Goal: Information Seeking & Learning: Learn about a topic

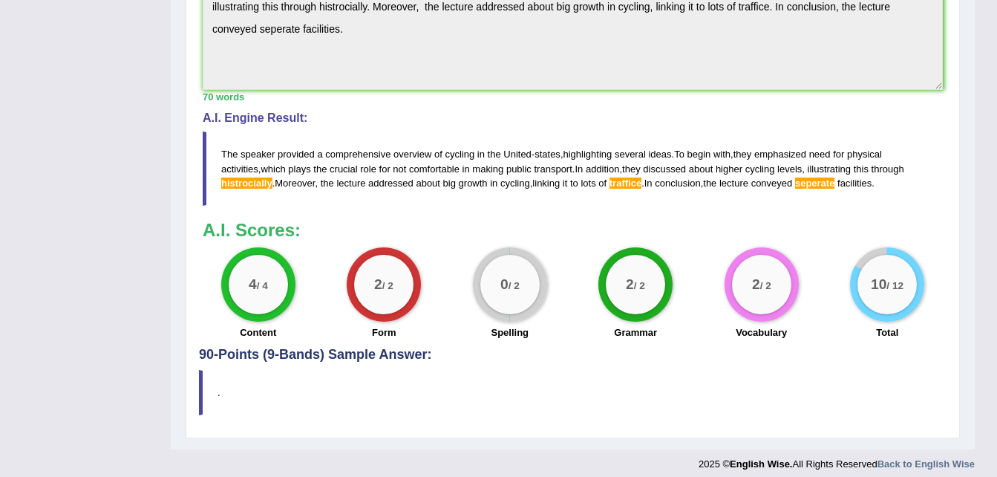
scroll to position [511, 0]
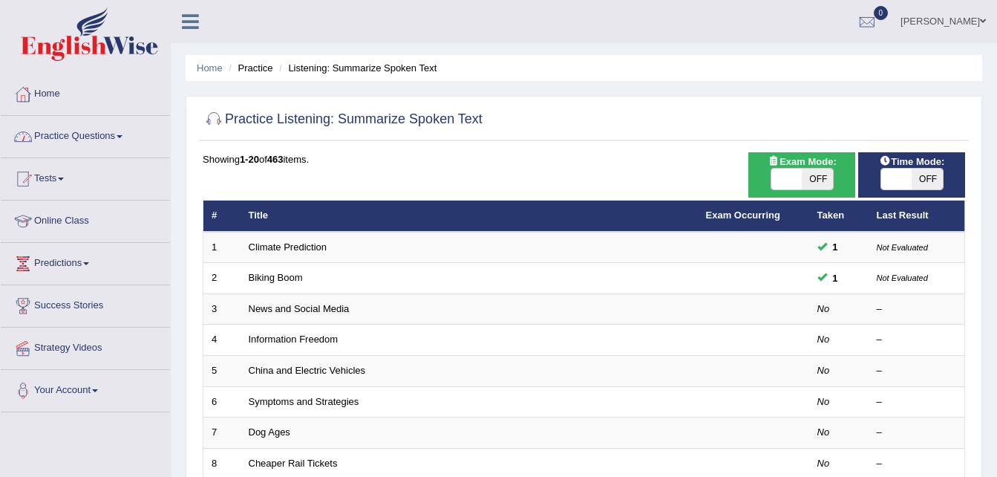
drag, startPoint x: 0, startPoint y: 0, endPoint x: 108, endPoint y: 134, distance: 172.1
click at [108, 134] on link "Practice Questions" at bounding box center [85, 134] width 169 height 37
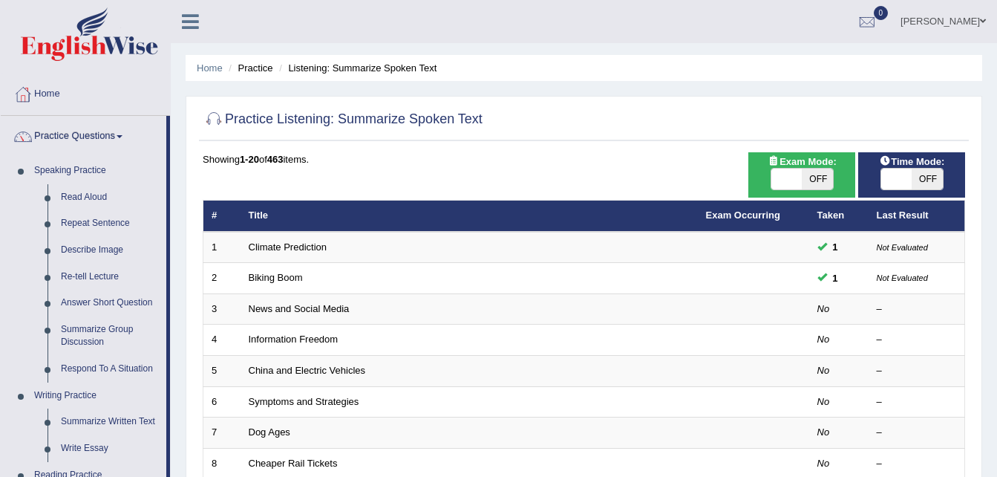
scroll to position [417, 0]
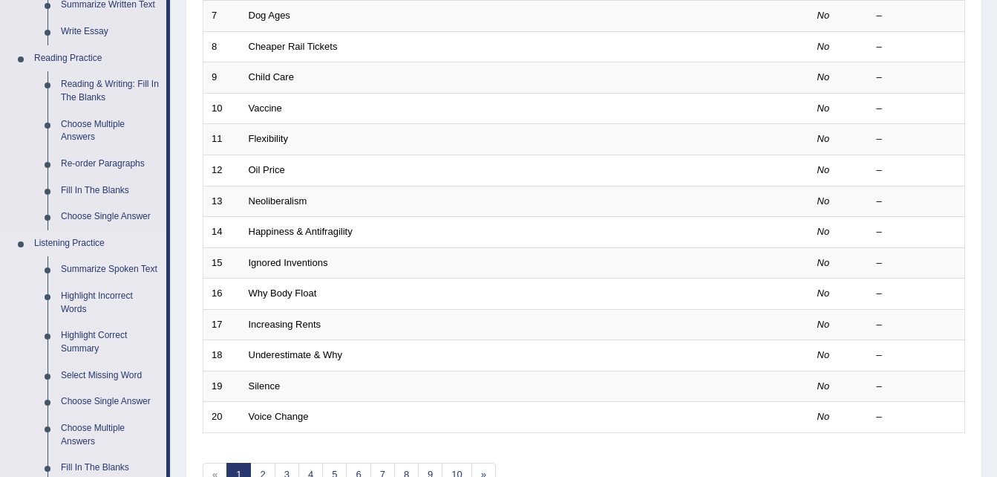
click at [110, 291] on link "Highlight Incorrect Words" at bounding box center [110, 302] width 112 height 39
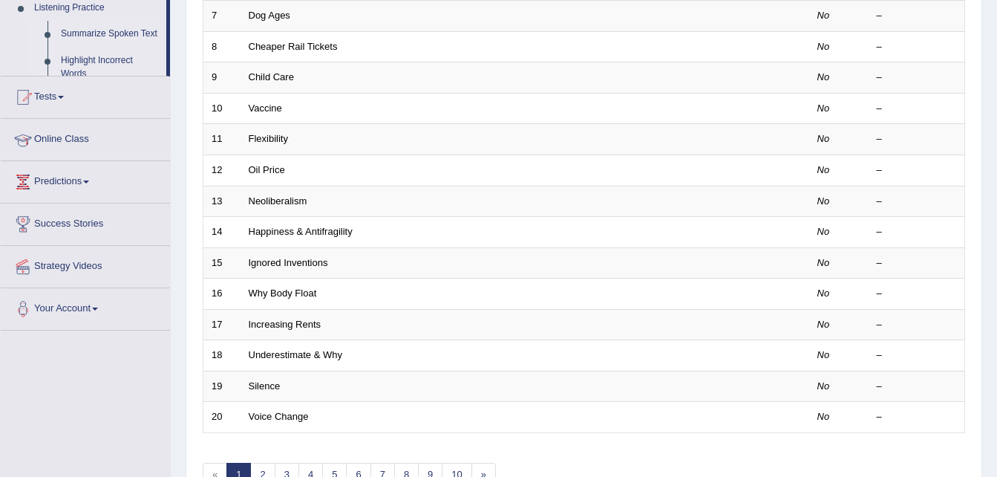
scroll to position [192, 0]
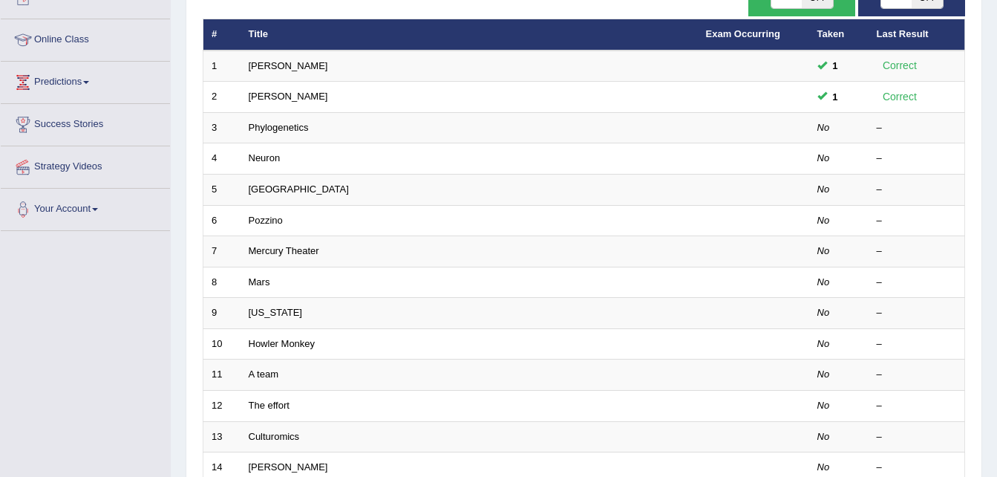
scroll to position [178, 0]
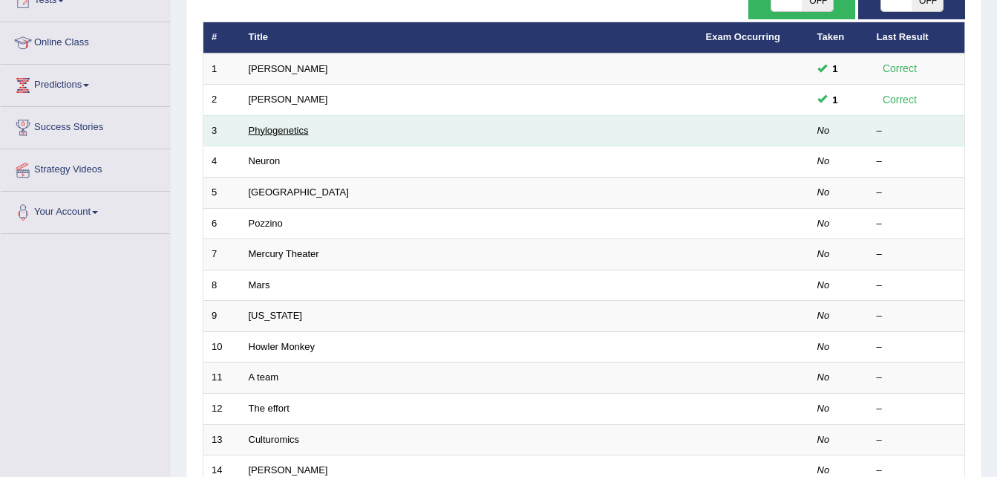
click at [289, 131] on link "Phylogenetics" at bounding box center [279, 130] width 60 height 11
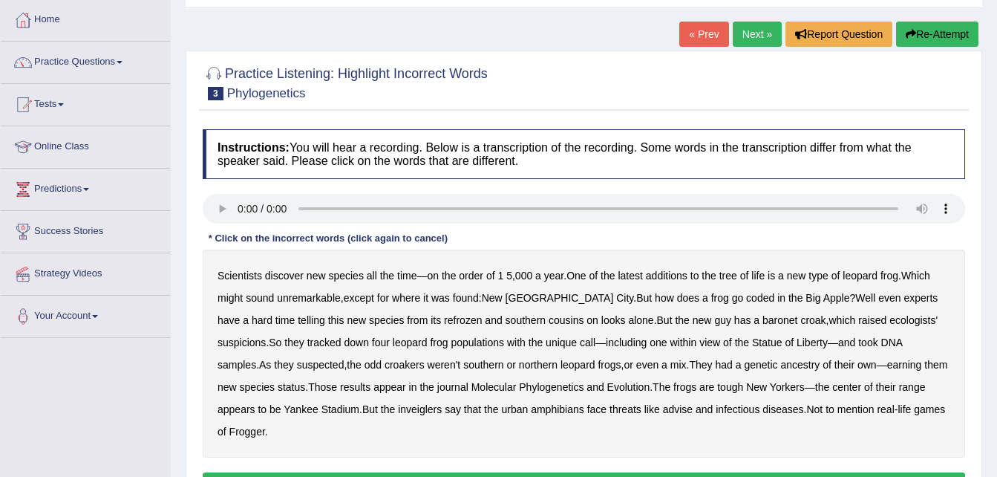
scroll to position [149, 0]
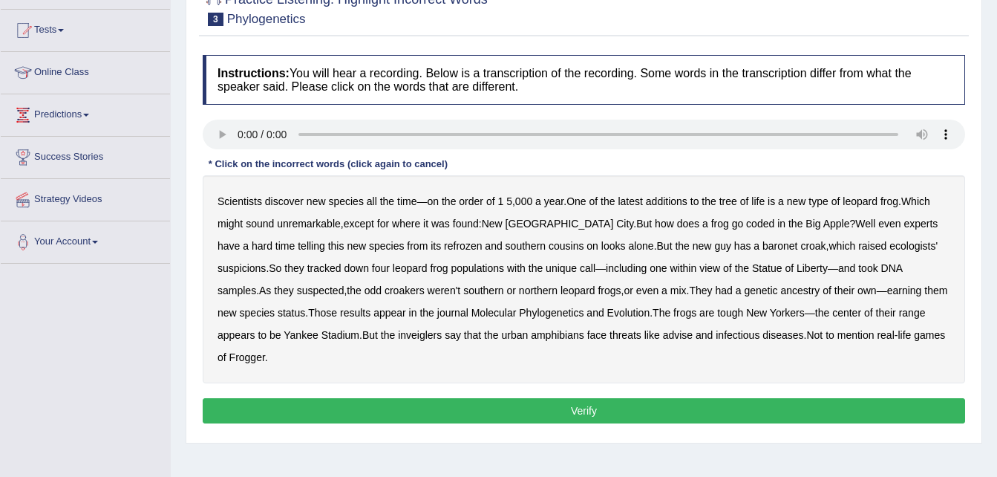
click at [448, 224] on b "was" at bounding box center [440, 224] width 19 height 12
click at [746, 224] on b "coded" at bounding box center [760, 224] width 28 height 12
click at [444, 249] on b "refrozen" at bounding box center [463, 246] width 38 height 12
click at [763, 242] on b "baronet" at bounding box center [780, 246] width 35 height 12
click at [398, 333] on b "inveiglers" at bounding box center [420, 335] width 44 height 12
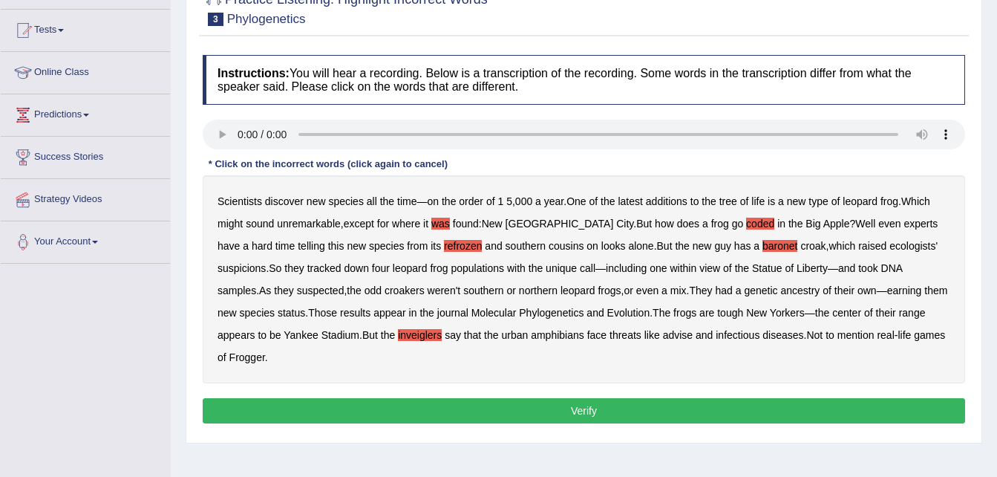
click at [663, 333] on b "advise" at bounding box center [678, 335] width 30 height 12
click at [665, 398] on button "Verify" at bounding box center [584, 410] width 763 height 25
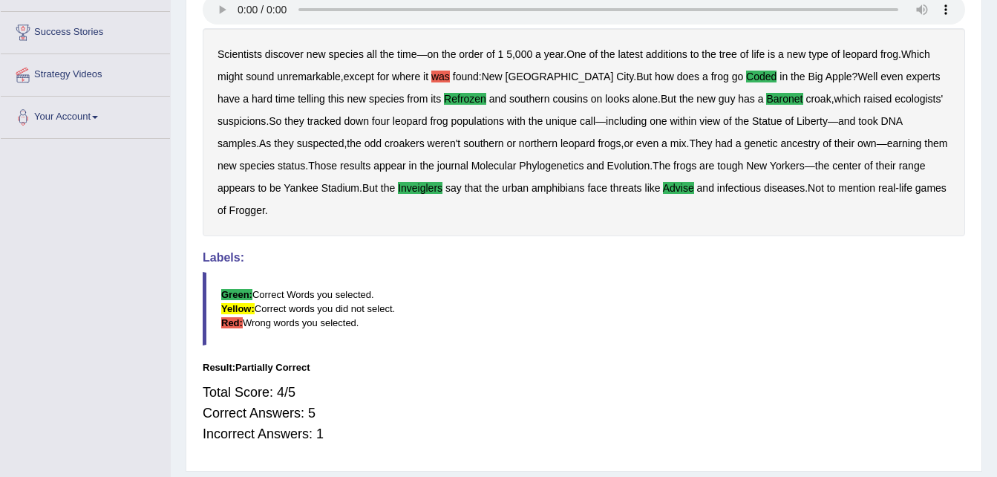
scroll to position [303, 0]
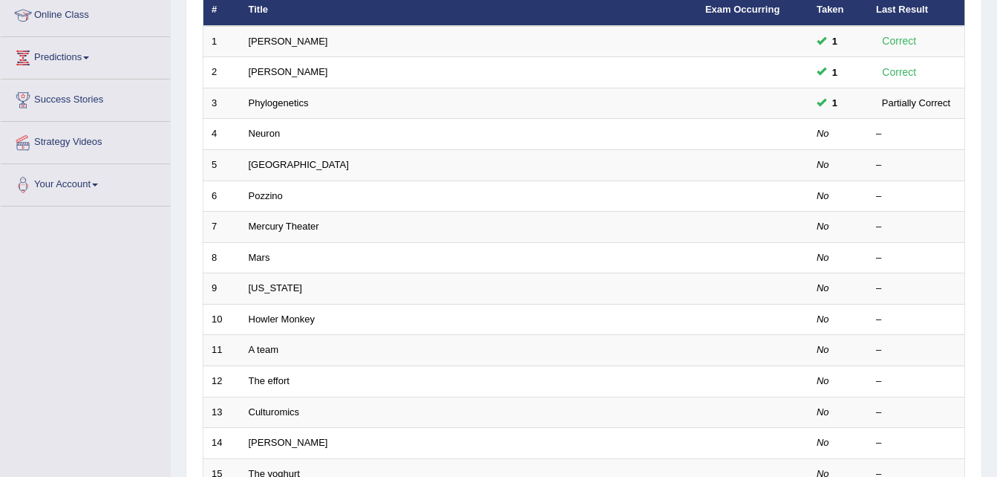
scroll to position [178, 0]
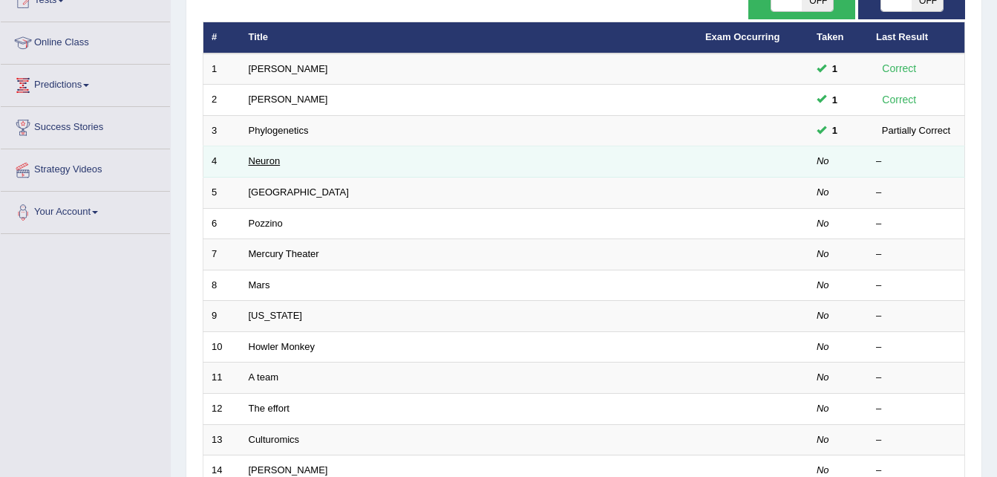
click at [262, 162] on link "Neuron" at bounding box center [265, 160] width 32 height 11
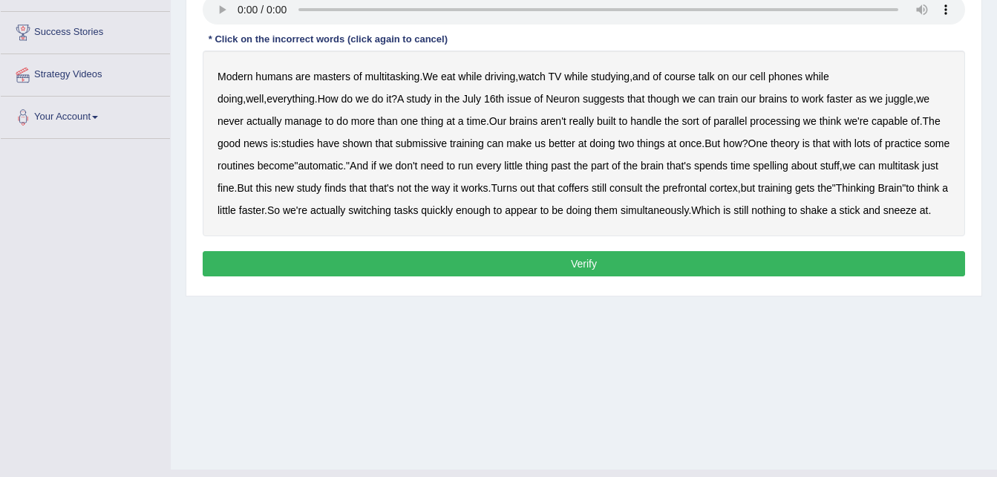
scroll to position [244, 0]
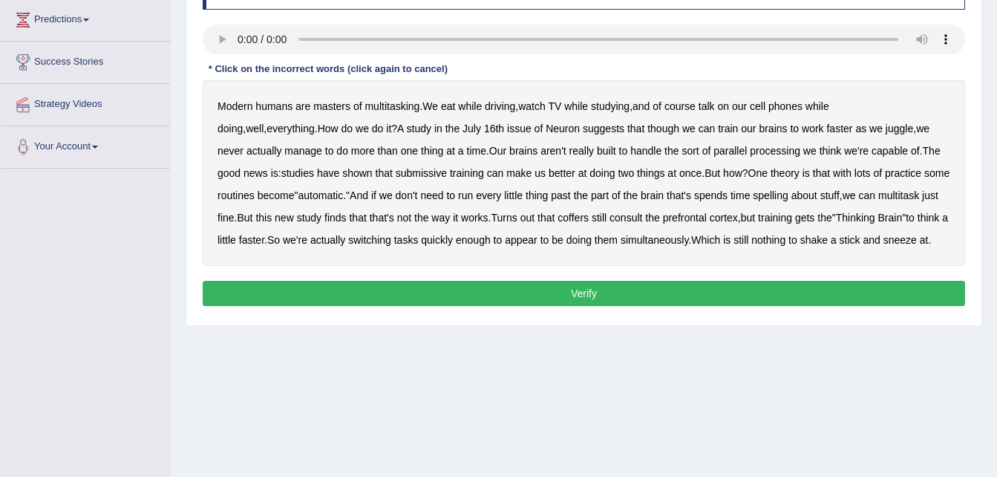
click at [684, 108] on b "course" at bounding box center [680, 106] width 31 height 12
click at [396, 169] on b "submissive" at bounding box center [421, 173] width 51 height 12
click at [753, 192] on b "spelling" at bounding box center [770, 195] width 35 height 12
click at [558, 215] on b "coffers" at bounding box center [573, 218] width 31 height 12
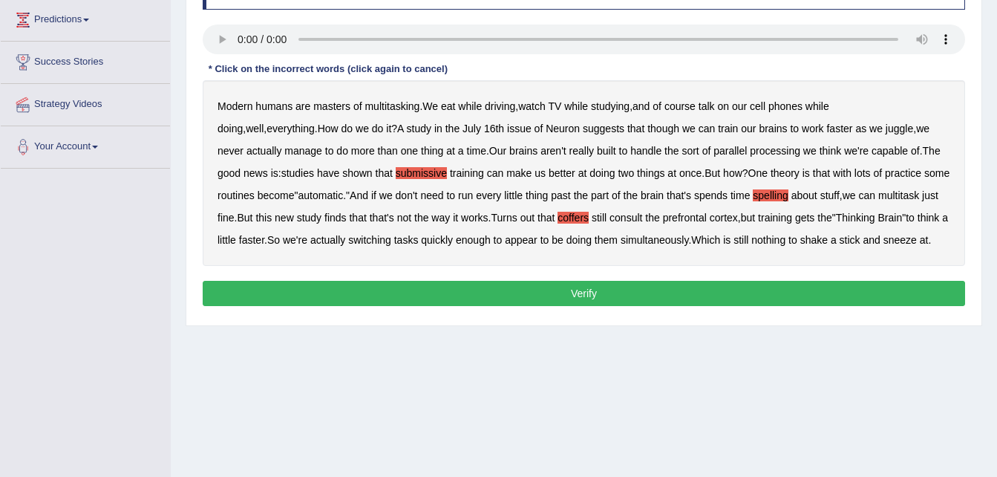
click at [654, 293] on button "Verify" at bounding box center [584, 293] width 763 height 25
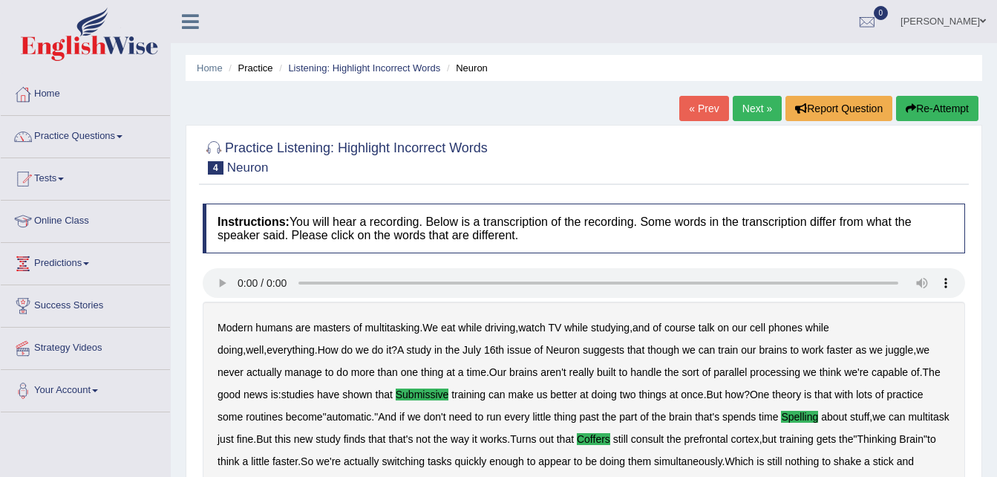
scroll to position [303, 0]
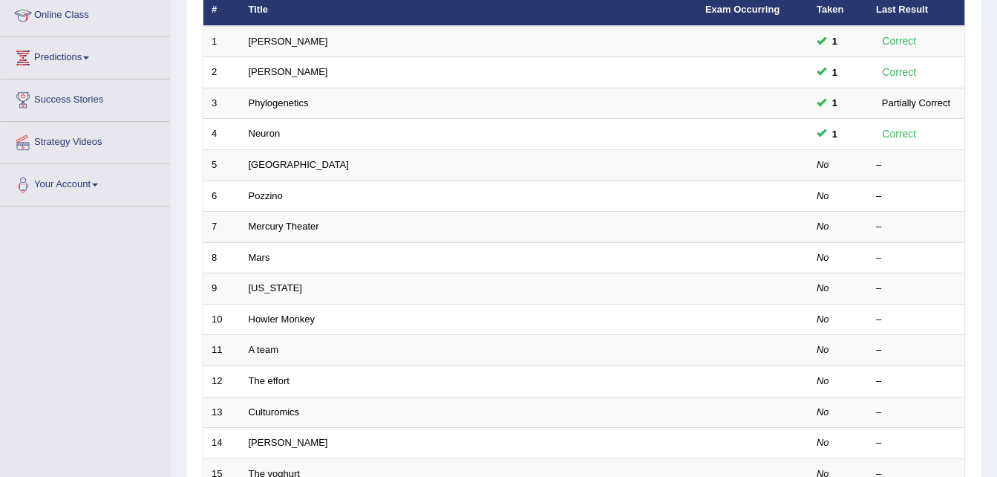
scroll to position [178, 0]
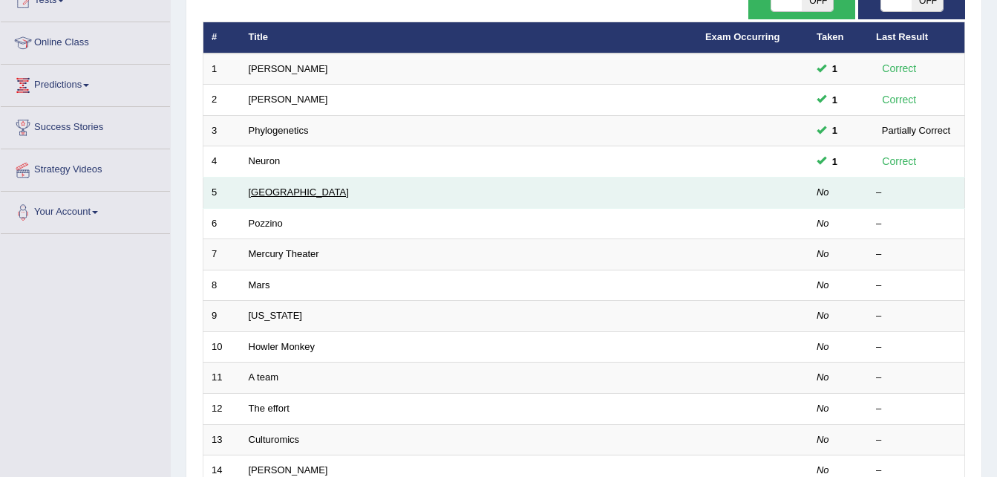
click at [255, 196] on link "Harvard" at bounding box center [299, 191] width 100 height 11
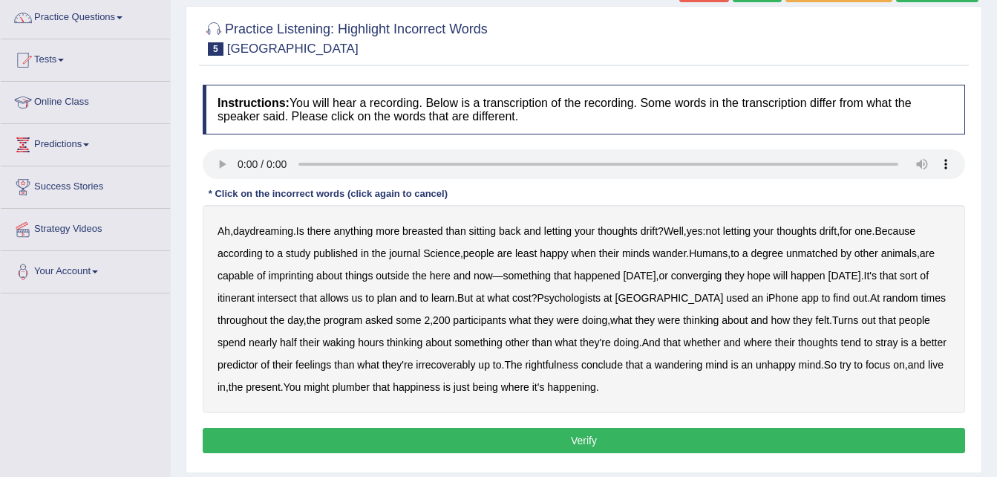
scroll to position [149, 0]
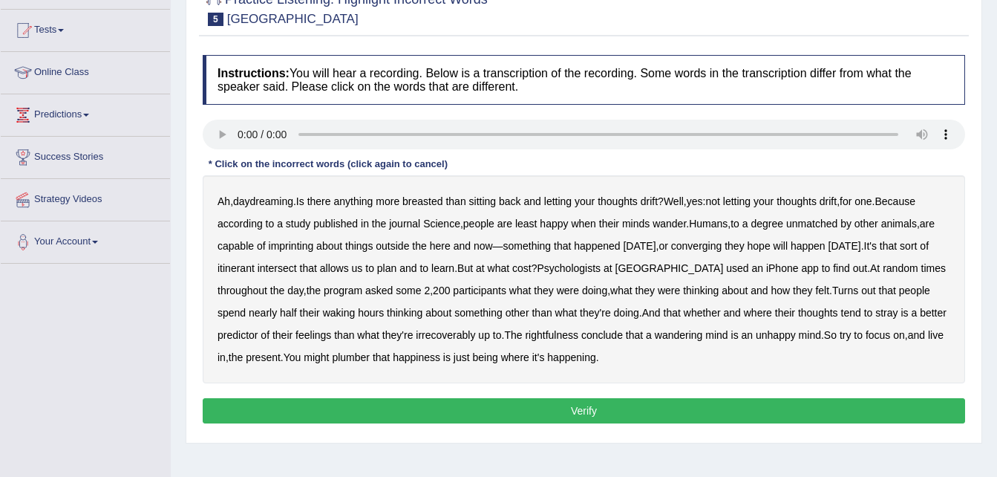
click at [433, 197] on b "breasted" at bounding box center [423, 201] width 40 height 12
click at [293, 247] on b "imprinting" at bounding box center [291, 246] width 45 height 12
click at [714, 244] on b "converging" at bounding box center [696, 246] width 51 height 12
click at [416, 335] on b "irrecoverably" at bounding box center [445, 335] width 59 height 12
click at [525, 334] on b "rightfulness" at bounding box center [551, 335] width 53 height 12
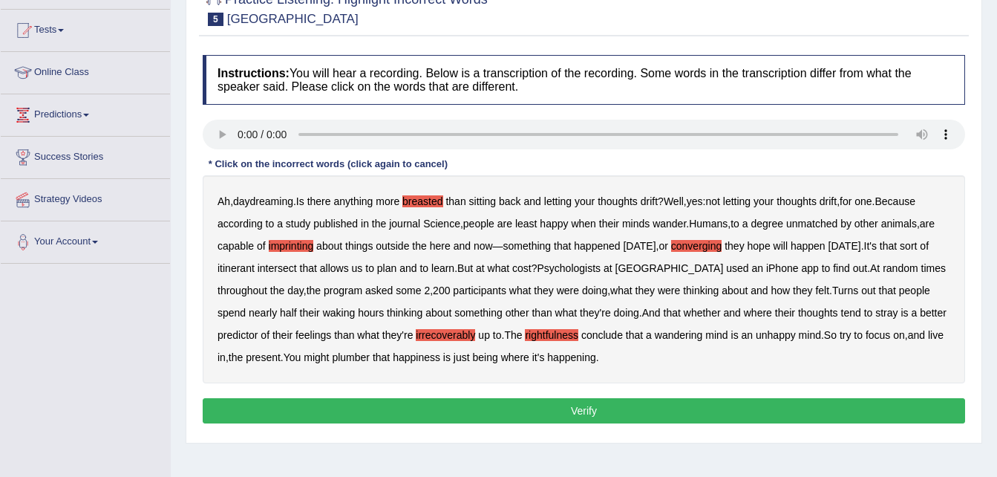
click at [332, 359] on b "plumber" at bounding box center [351, 357] width 38 height 12
click at [564, 413] on button "Verify" at bounding box center [584, 410] width 763 height 25
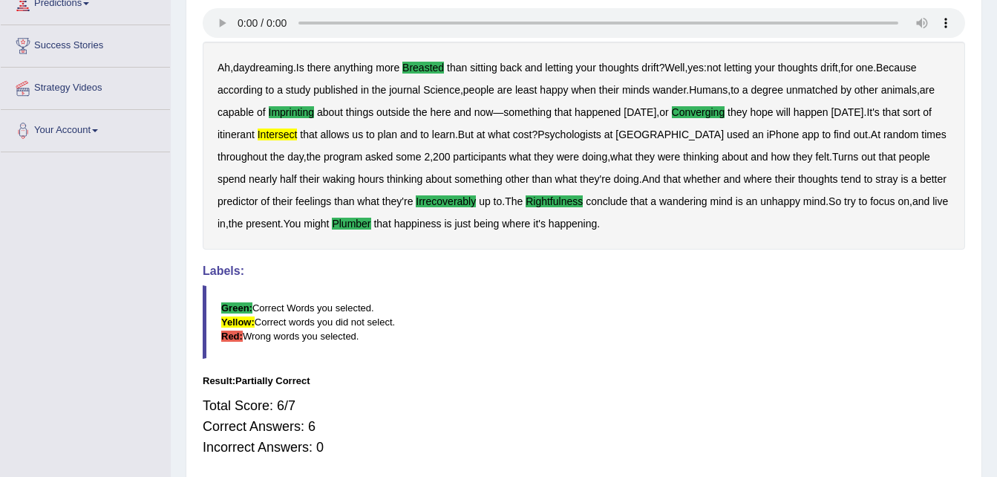
scroll to position [258, 0]
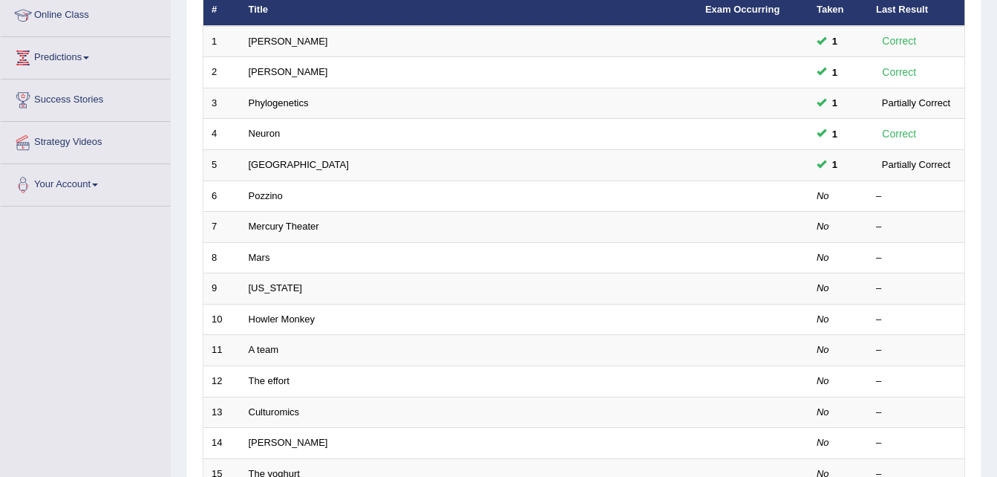
scroll to position [178, 0]
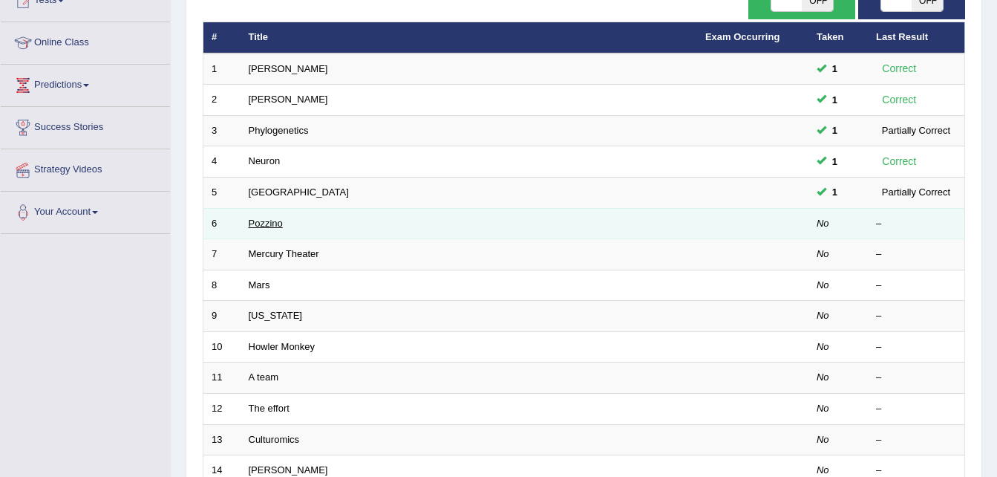
click at [271, 224] on link "Pozzino" at bounding box center [266, 223] width 34 height 11
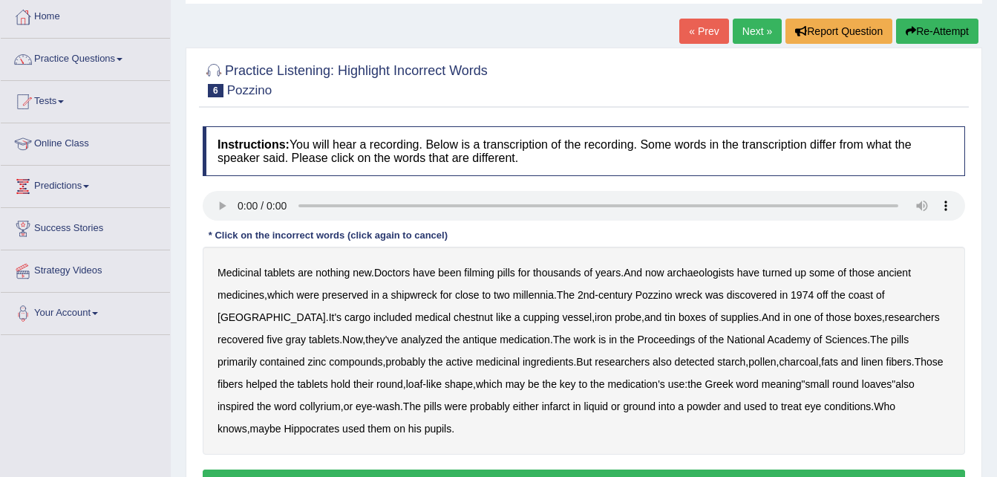
scroll to position [119, 0]
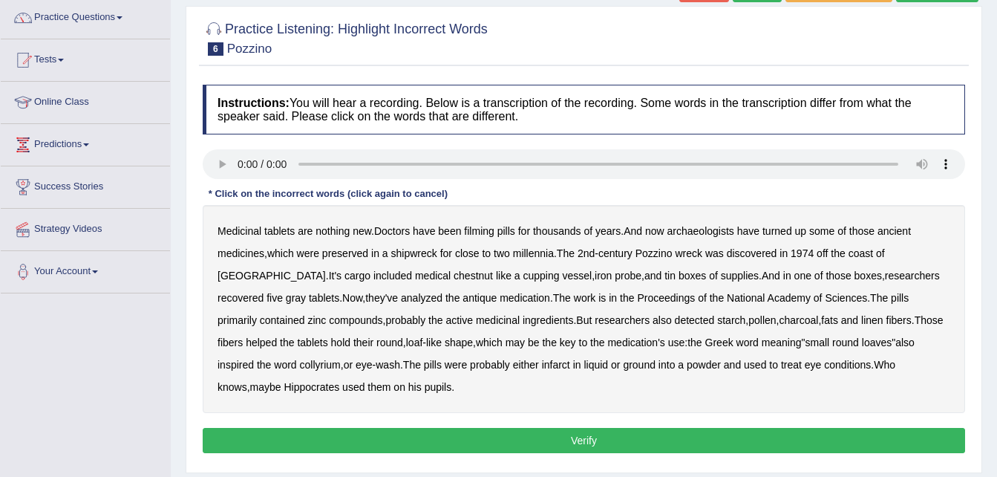
click at [486, 232] on b "filming" at bounding box center [479, 231] width 30 height 12
click at [454, 273] on b "chestnut" at bounding box center [473, 276] width 39 height 12
click at [542, 365] on b "infarct" at bounding box center [556, 365] width 28 height 12
click at [481, 433] on button "Verify" at bounding box center [584, 440] width 763 height 25
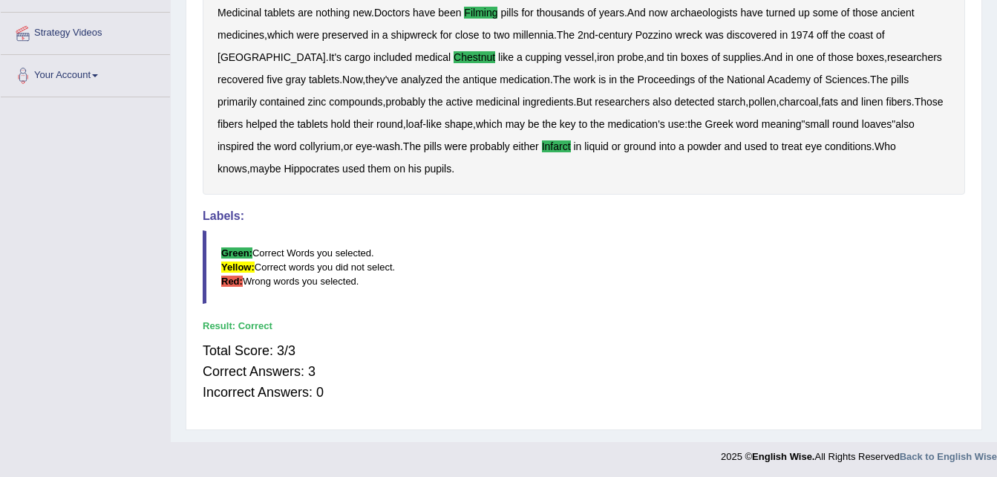
scroll to position [317, 0]
